Goal: Information Seeking & Learning: Learn about a topic

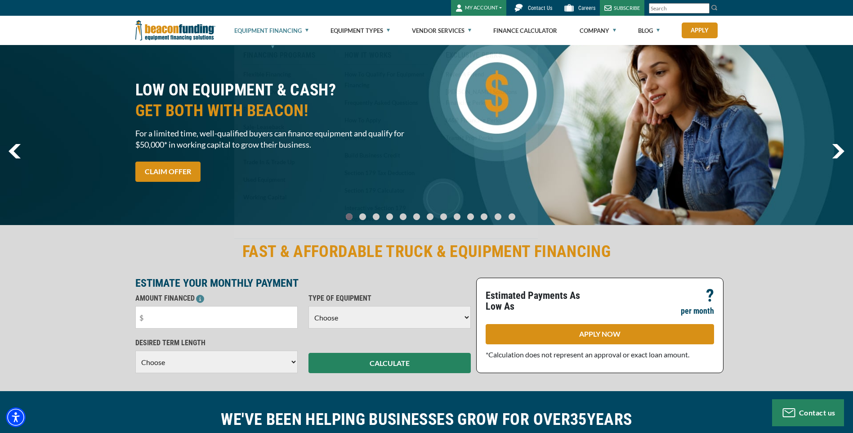
click at [288, 34] on link "Equipment Financing" at bounding box center [271, 30] width 74 height 29
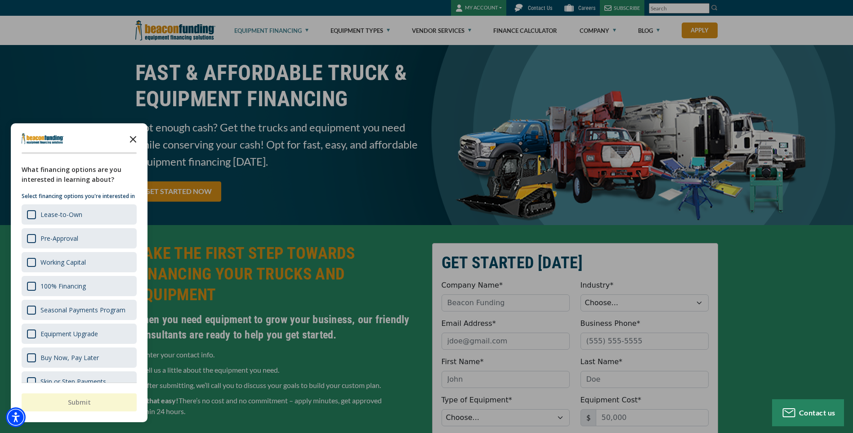
click at [134, 138] on polygon "Close the survey" at bounding box center [133, 139] width 7 height 7
